Goal: Find specific page/section: Find specific page/section

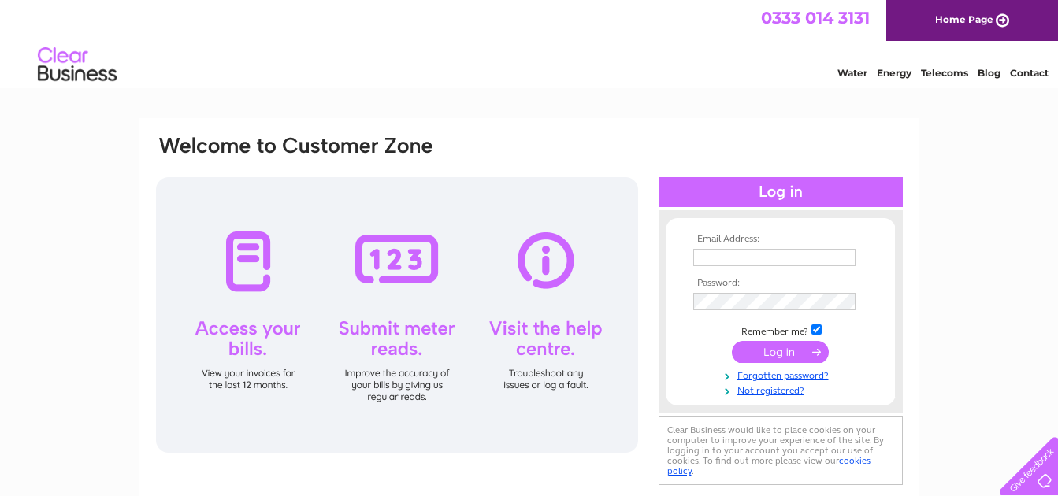
type input "hoscacares@yahoo.co.uk"
click at [799, 351] on input "submit" at bounding box center [780, 352] width 97 height 22
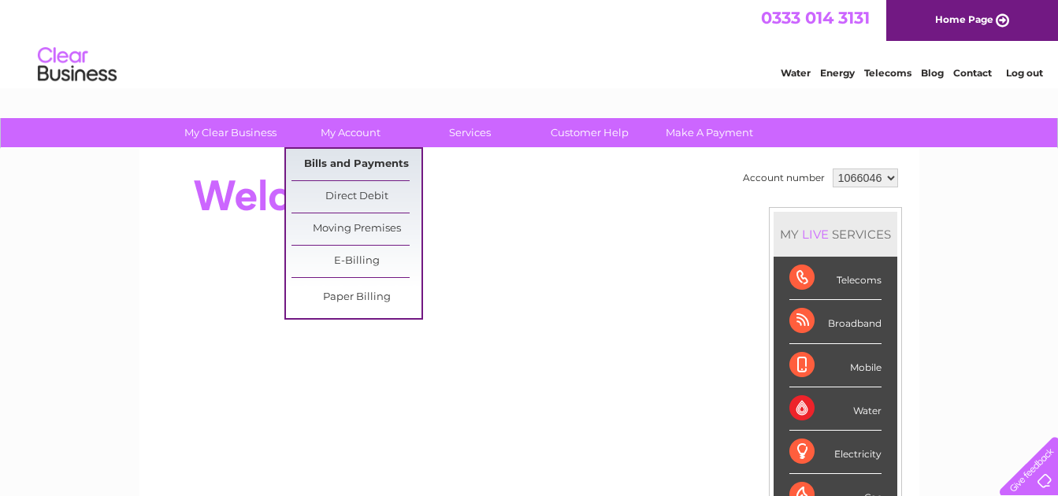
click at [337, 157] on link "Bills and Payments" at bounding box center [356, 165] width 130 height 32
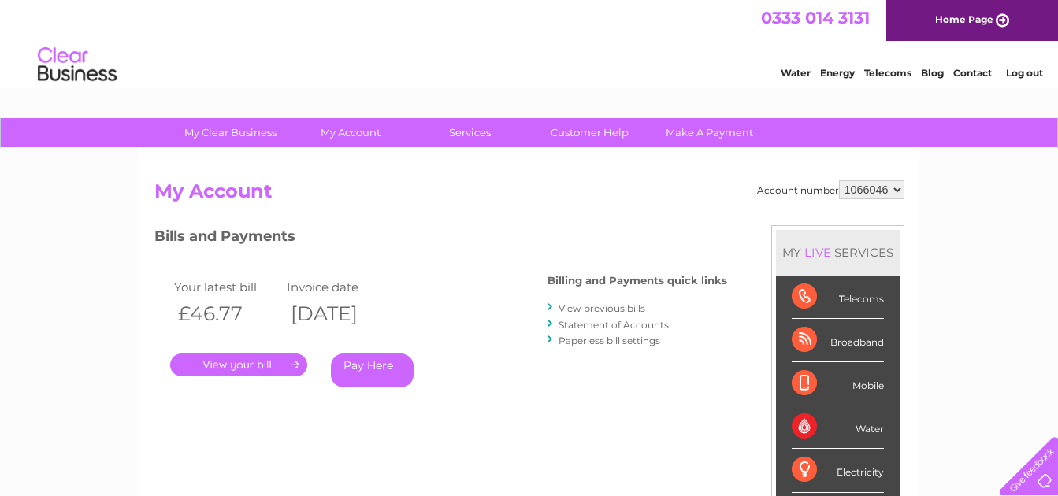
click at [235, 363] on link "." at bounding box center [238, 365] width 137 height 23
